Goal: Task Accomplishment & Management: Manage account settings

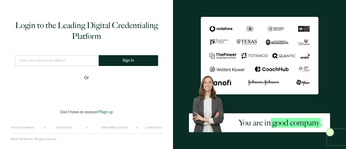
click at [55, 63] on input "text" at bounding box center [57, 60] width 84 height 11
type input "[EMAIL_ADDRESS][PERSON_NAME][DOMAIN_NAME]"
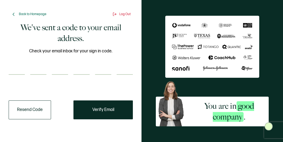
click at [12, 68] on input "number" at bounding box center [17, 69] width 16 height 11
paste input "5"
type input "5"
type input "8"
type input "6"
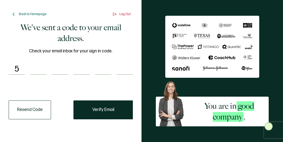
type input "0"
type input "2"
click at [120, 113] on button "Verify Email" at bounding box center [104, 110] width 60 height 19
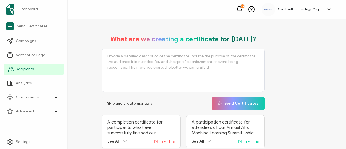
click at [29, 67] on span "Recipients" at bounding box center [25, 69] width 18 height 5
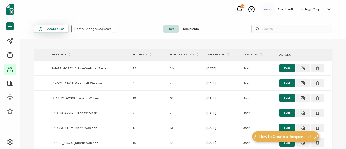
click at [48, 28] on span "Create a list" at bounding box center [51, 29] width 25 height 4
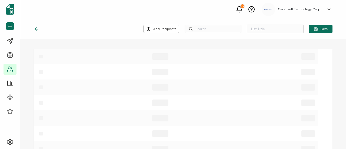
type input "List 1632"
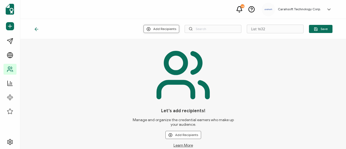
click at [149, 26] on button "Add Recipients" at bounding box center [162, 29] width 36 height 8
click at [156, 42] on span "Upload New Recipients" at bounding box center [171, 43] width 35 height 4
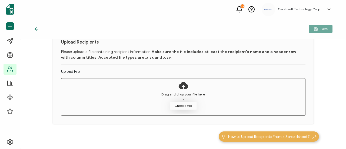
scroll to position [36, 0]
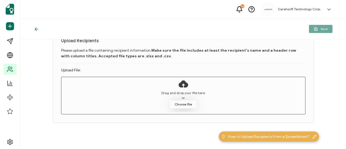
click at [183, 107] on button "Choose file" at bounding box center [183, 104] width 27 height 8
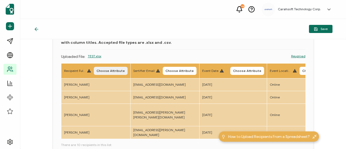
click at [108, 74] on button "Choose Attribute" at bounding box center [111, 71] width 34 height 8
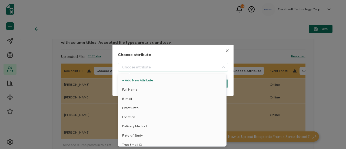
click at [139, 69] on input "dialog" at bounding box center [173, 67] width 110 height 9
click at [145, 91] on li "Full Name" at bounding box center [173, 89] width 113 height 9
type input "Full Name"
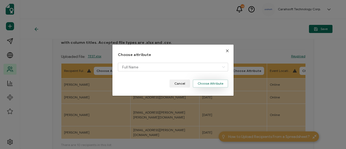
click at [201, 84] on button "Choose Attribute" at bounding box center [210, 84] width 35 height 8
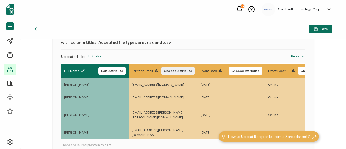
click at [182, 72] on span "Choose Attribute" at bounding box center [178, 70] width 28 height 3
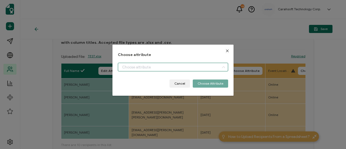
click at [154, 65] on input "dialog" at bounding box center [173, 67] width 110 height 9
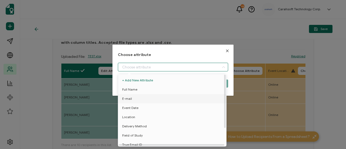
click at [154, 102] on li "E-mail" at bounding box center [173, 98] width 113 height 9
type input "E-mail"
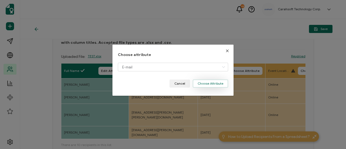
click at [217, 85] on button "Choose Attribute" at bounding box center [210, 84] width 35 height 8
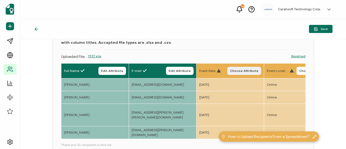
click at [237, 71] on span "Choose Attribute" at bounding box center [244, 70] width 28 height 3
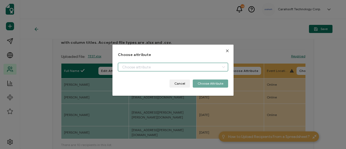
click at [182, 66] on input "dialog" at bounding box center [173, 67] width 110 height 9
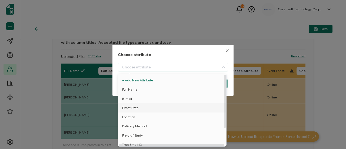
click at [163, 107] on li "Event Date" at bounding box center [173, 107] width 113 height 9
type input "Event Date"
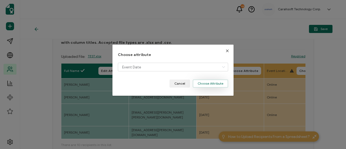
click at [217, 83] on button "Choose Attribute" at bounding box center [210, 84] width 35 height 8
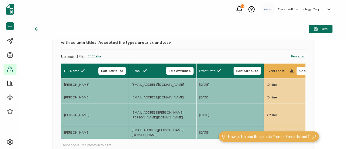
click at [296, 72] on div "Event Location Choose Attribute" at bounding box center [299, 71] width 64 height 8
drag, startPoint x: 297, startPoint y: 72, endPoint x: 301, endPoint y: 71, distance: 3.5
click at [299, 72] on div "Event Location Choose Attribute" at bounding box center [299, 71] width 64 height 8
click at [301, 71] on span "Choose Attribute" at bounding box center [313, 70] width 28 height 3
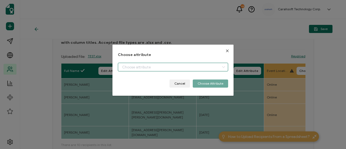
click at [202, 66] on input "dialog" at bounding box center [173, 67] width 110 height 9
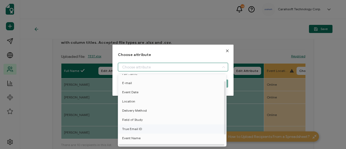
scroll to position [24, 0]
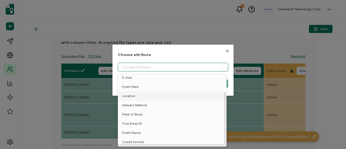
click at [167, 93] on li "Location" at bounding box center [173, 95] width 113 height 9
type input "Location"
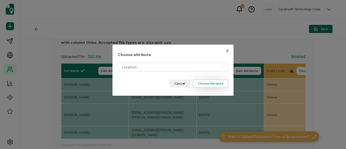
click at [221, 81] on button "Choose Attribute" at bounding box center [210, 84] width 35 height 8
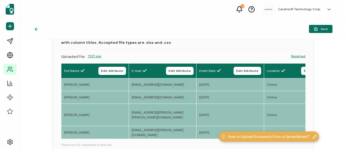
drag, startPoint x: 72, startPoint y: 140, endPoint x: 87, endPoint y: 139, distance: 14.7
click at [90, 139] on div "Full Name Edit Attribute E-mail Edit Attribute Event Date Edit Attribute Locati…" at bounding box center [183, 101] width 245 height 77
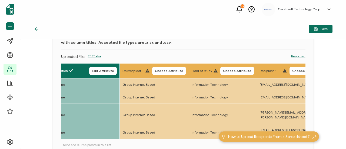
scroll to position [0, 213]
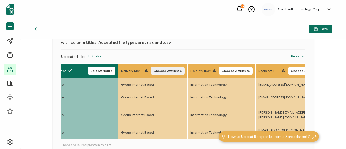
click at [160, 69] on span "Choose Attribute" at bounding box center [168, 70] width 28 height 3
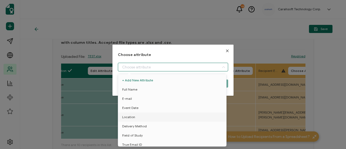
click at [149, 68] on input "dialog" at bounding box center [173, 67] width 110 height 9
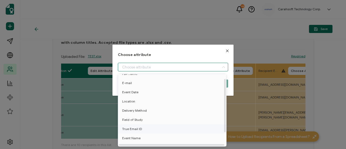
scroll to position [24, 0]
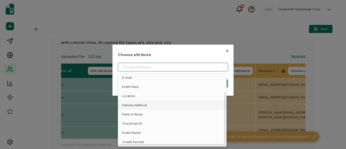
click at [147, 104] on li "Delivery Method" at bounding box center [173, 105] width 113 height 9
type input "Delivery Method"
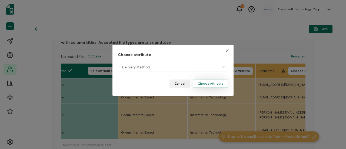
click at [203, 85] on button "Choose Attribute" at bounding box center [210, 84] width 35 height 8
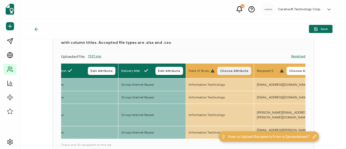
click at [229, 72] on span "Choose Attribute" at bounding box center [234, 70] width 28 height 3
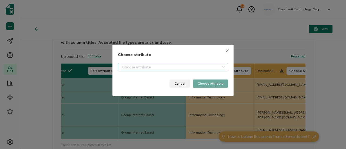
click at [204, 68] on input "dialog" at bounding box center [173, 67] width 110 height 9
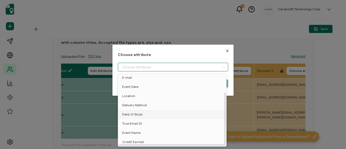
click at [184, 111] on li "Field of Study" at bounding box center [173, 114] width 113 height 9
type input "Field of Study"
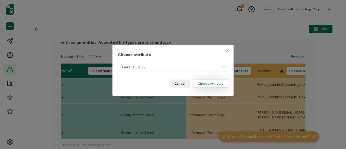
click at [226, 84] on button "Choose Attribute" at bounding box center [210, 84] width 35 height 8
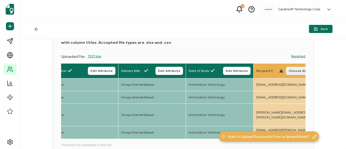
click at [293, 71] on span "Choose Attribute" at bounding box center [303, 70] width 28 height 3
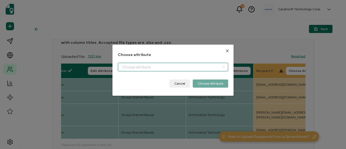
click at [205, 67] on input "dialog" at bounding box center [173, 67] width 110 height 9
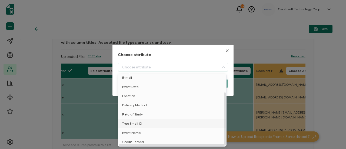
click at [182, 123] on li "True Email ID" at bounding box center [173, 123] width 113 height 9
type input "True Email ID"
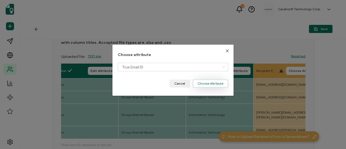
click at [207, 83] on button "Choose Attribute" at bounding box center [210, 84] width 35 height 8
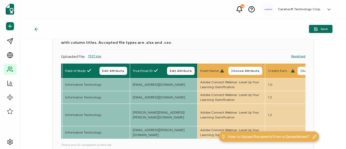
scroll to position [0, 379]
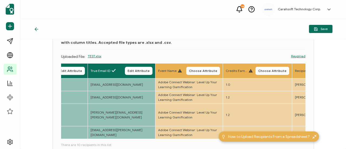
click at [201, 75] on th "Event Name Choose Attribute" at bounding box center [189, 71] width 68 height 15
click at [201, 73] on button "Choose Attribute" at bounding box center [203, 71] width 34 height 8
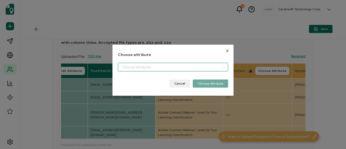
click at [181, 69] on input "dialog" at bounding box center [173, 67] width 110 height 9
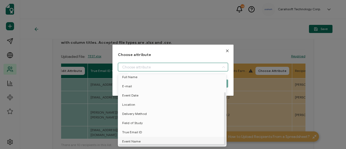
scroll to position [24, 0]
click at [159, 131] on li "Event Name" at bounding box center [173, 132] width 113 height 9
type input "Event Name"
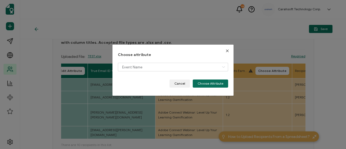
drag, startPoint x: 212, startPoint y: 84, endPoint x: 255, endPoint y: 77, distance: 44.2
click at [212, 84] on button "Choose Attribute" at bounding box center [210, 84] width 35 height 8
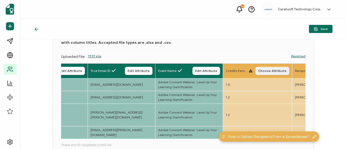
click at [270, 70] on span "Choose Attribute" at bounding box center [272, 70] width 28 height 3
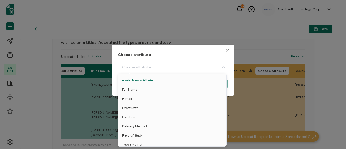
click at [194, 70] on input "dialog" at bounding box center [173, 67] width 110 height 9
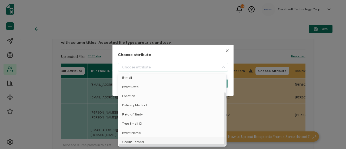
click at [182, 141] on li "Credit Earned" at bounding box center [173, 141] width 113 height 9
type input "Credit Earned"
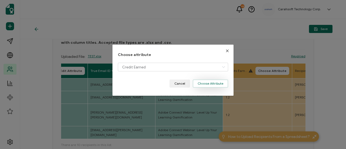
click at [212, 83] on button "Choose Attribute" at bounding box center [210, 84] width 35 height 8
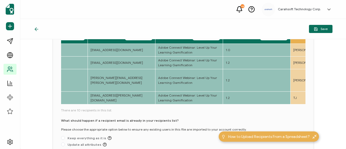
scroll to position [113, 0]
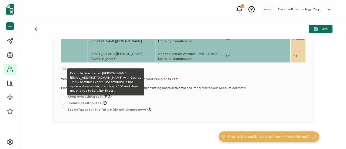
click at [108, 96] on icon at bounding box center [110, 96] width 4 height 4
click at [65, 96] on input "Keep everything as it is" at bounding box center [63, 96] width 4 height 4
radio input "true"
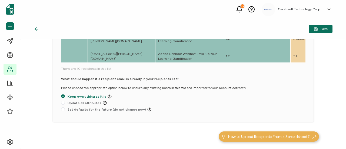
click at [108, 96] on icon at bounding box center [110, 96] width 4 height 4
click at [65, 96] on input "Keep everything as it is" at bounding box center [63, 96] width 4 height 4
click at [108, 96] on icon at bounding box center [110, 96] width 4 height 4
click at [65, 96] on input "Keep everything as it is" at bounding box center [63, 96] width 4 height 4
click at [103, 94] on span "Keep everything as it is" at bounding box center [88, 96] width 47 height 4
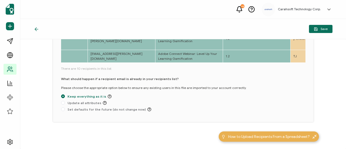
click at [65, 94] on input "Keep everything as it is" at bounding box center [63, 96] width 4 height 4
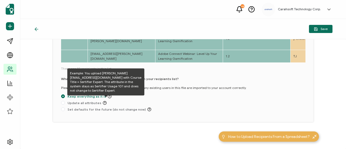
click at [108, 95] on icon at bounding box center [110, 96] width 4 height 4
click at [65, 95] on input "Keep everything as it is" at bounding box center [63, 96] width 4 height 4
click at [108, 98] on icon at bounding box center [110, 96] width 4 height 4
click at [65, 98] on input "Keep everything as it is" at bounding box center [63, 96] width 4 height 4
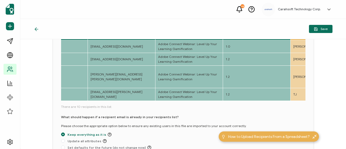
scroll to position [108, 0]
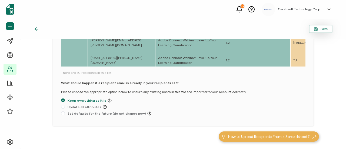
click at [316, 25] on button "Save" at bounding box center [321, 29] width 24 height 8
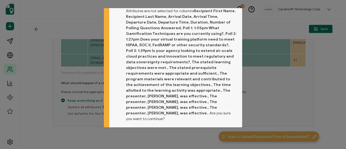
scroll to position [22, 0]
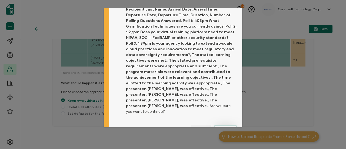
click at [223, 128] on span "Proceed" at bounding box center [225, 129] width 13 height 3
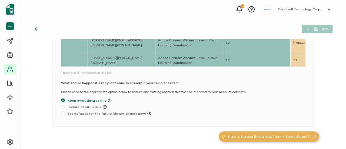
scroll to position [70, 0]
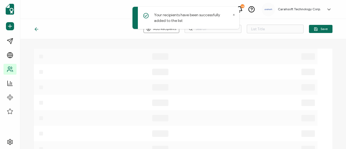
type input "List 1632"
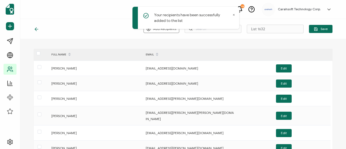
click at [229, 31] on div "Your recipients have been successfully added to the list" at bounding box center [187, 18] width 108 height 26
click at [227, 30] on div "Your recipients have been successfully added to the list" at bounding box center [187, 18] width 108 height 26
click at [231, 17] on div "Your recipients have been successfully added to the list" at bounding box center [186, 18] width 107 height 22
click at [234, 14] on icon at bounding box center [234, 15] width 3 height 3
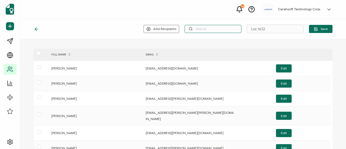
click at [203, 27] on input "text" at bounding box center [213, 29] width 57 height 8
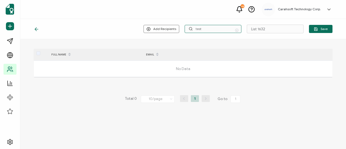
drag, startPoint x: 230, startPoint y: 29, endPoint x: 143, endPoint y: 22, distance: 87.6
click at [146, 23] on div "Add Recipients Upload New Recipients Import from Recipients test List 1632 Save" at bounding box center [183, 29] width 326 height 20
type input "\"
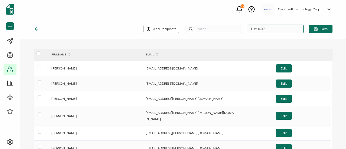
drag, startPoint x: 276, startPoint y: 29, endPoint x: 232, endPoint y: 28, distance: 43.6
click at [232, 28] on div "Add Recipients Upload New Recipients Import from Recipients List 1632 Save" at bounding box center [238, 29] width 189 height 9
type input "t"
click at [262, 29] on input "text" at bounding box center [275, 29] width 57 height 9
type input "TEST"
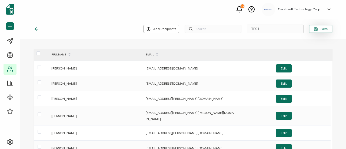
click at [326, 30] on button "Save" at bounding box center [321, 29] width 24 height 8
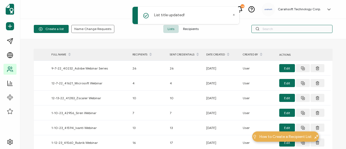
click at [270, 32] on input "text" at bounding box center [292, 29] width 81 height 8
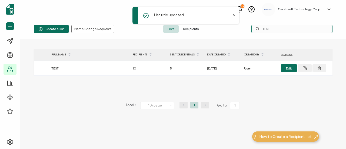
type input "TEST"
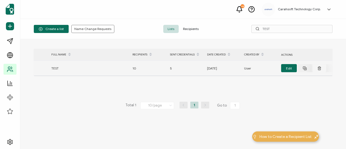
click at [320, 70] on button at bounding box center [320, 68] width 14 height 8
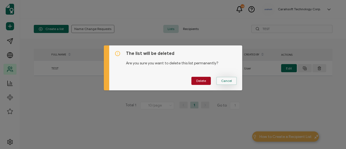
click at [230, 85] on button "Cancel" at bounding box center [226, 81] width 21 height 8
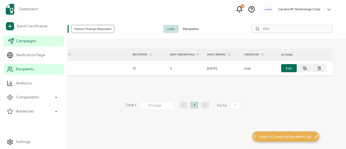
click at [19, 38] on link "Campaigns" at bounding box center [34, 41] width 60 height 11
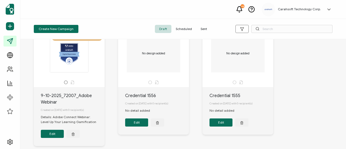
scroll to position [54, 0]
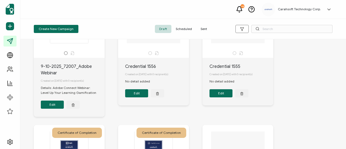
click at [51, 107] on button "Edit" at bounding box center [52, 105] width 23 height 8
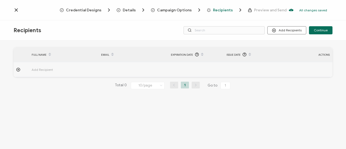
click at [17, 8] on icon at bounding box center [16, 9] width 5 height 5
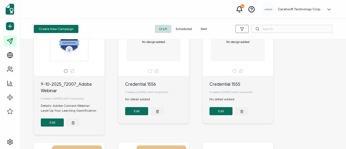
scroll to position [81, 0]
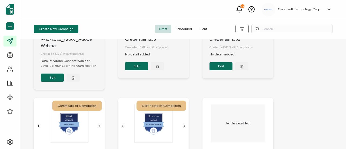
click at [46, 77] on button "Edit" at bounding box center [52, 78] width 23 height 8
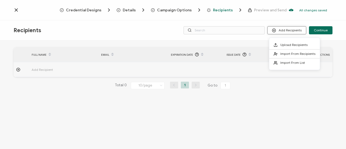
click at [286, 31] on button "Add Recipients" at bounding box center [287, 30] width 39 height 8
drag, startPoint x: 289, startPoint y: 57, endPoint x: 289, endPoint y: 61, distance: 3.8
click at [289, 60] on div "Upload Recipients Import From Recipients Import From List" at bounding box center [294, 54] width 51 height 27
click at [290, 61] on span "Import From List" at bounding box center [293, 63] width 25 height 4
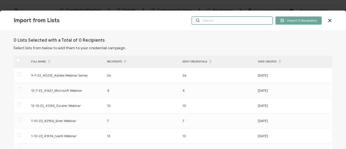
click at [225, 18] on input "text" at bounding box center [232, 21] width 81 height 8
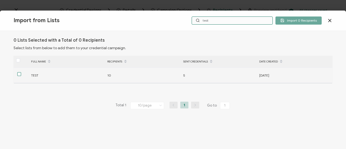
type input "test"
click at [18, 74] on span at bounding box center [19, 74] width 4 height 4
click at [21, 72] on input "checkbox" at bounding box center [21, 72] width 0 height 0
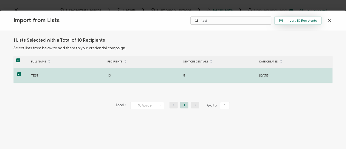
click at [307, 20] on span "Import 10 Recipients" at bounding box center [298, 20] width 38 height 4
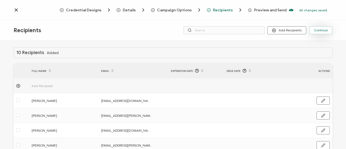
click at [319, 32] on span "Continue" at bounding box center [321, 30] width 14 height 3
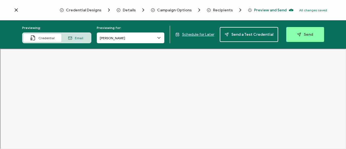
click at [16, 9] on icon at bounding box center [16, 9] width 5 height 5
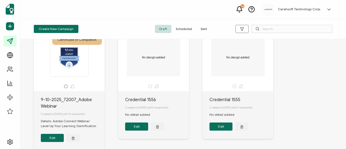
scroll to position [81, 0]
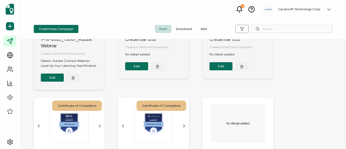
click at [56, 79] on button "Edit" at bounding box center [52, 78] width 23 height 8
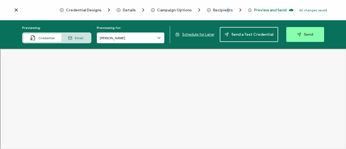
click at [226, 11] on span "Recipients" at bounding box center [223, 10] width 20 height 4
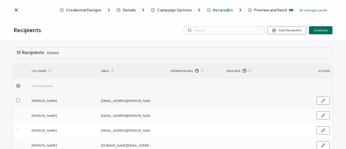
click at [17, 100] on span at bounding box center [18, 100] width 4 height 4
click at [20, 98] on input "checkbox" at bounding box center [20, 98] width 0 height 0
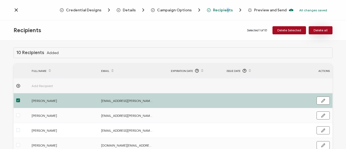
click at [319, 32] on span "Delete all" at bounding box center [321, 30] width 14 height 3
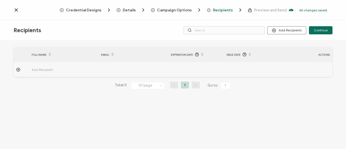
click at [13, 11] on div "Credential Designs Details Campaign Options Recipients Preview and Send All cha…" at bounding box center [173, 10] width 346 height 20
click at [17, 9] on icon at bounding box center [16, 10] width 3 height 3
